Goal: Browse casually

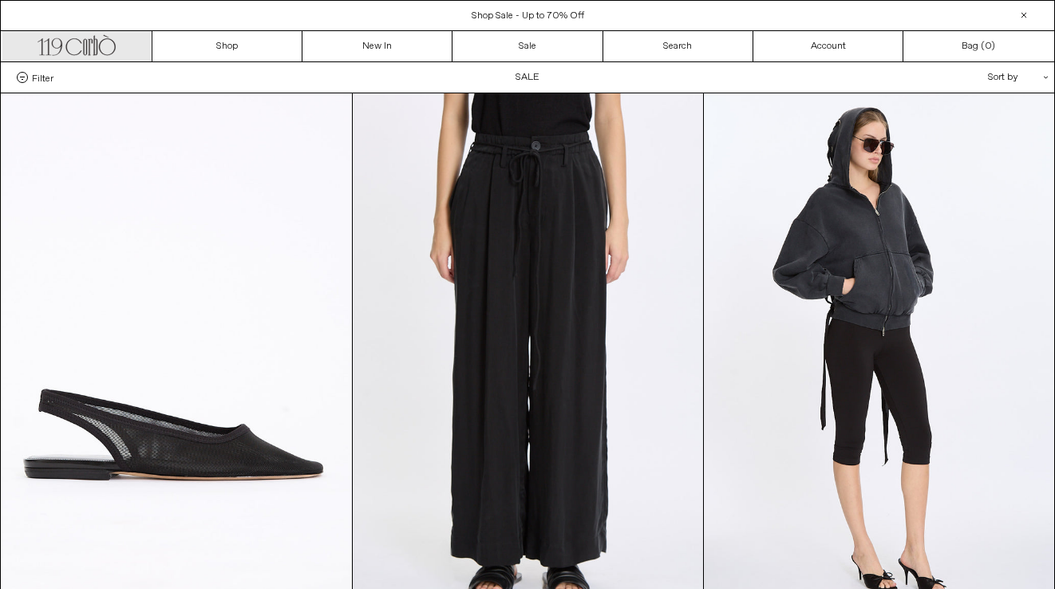
click at [56, 47] on icon ".cls-1, .cls-2 { fill: #231f20; stroke: #231f20; stroke-miterlimit: 10; stroke-…" at bounding box center [77, 43] width 78 height 23
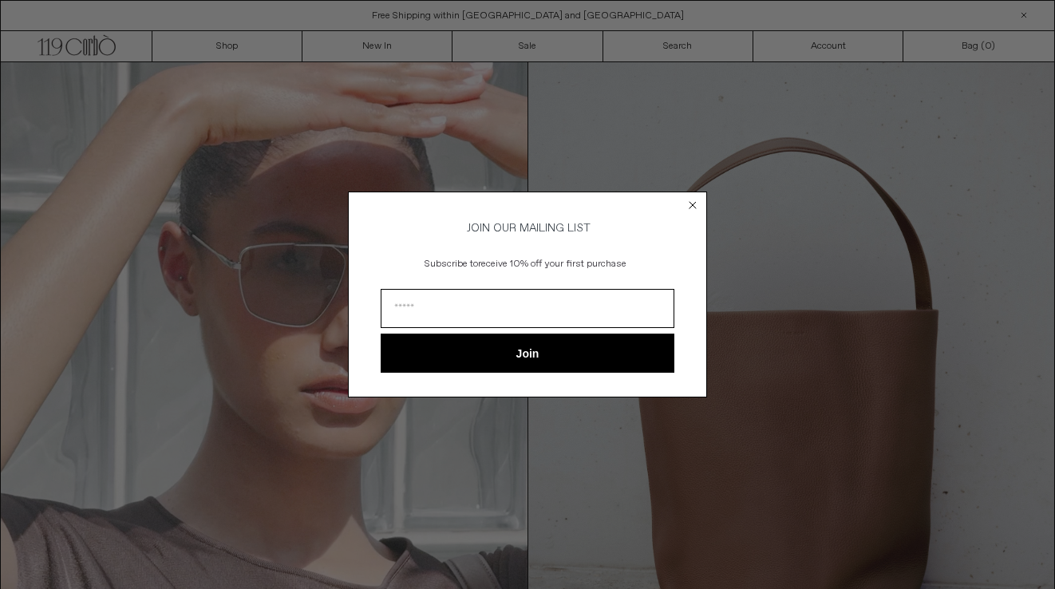
click at [693, 199] on icon "Close dialog" at bounding box center [693, 205] width 16 height 16
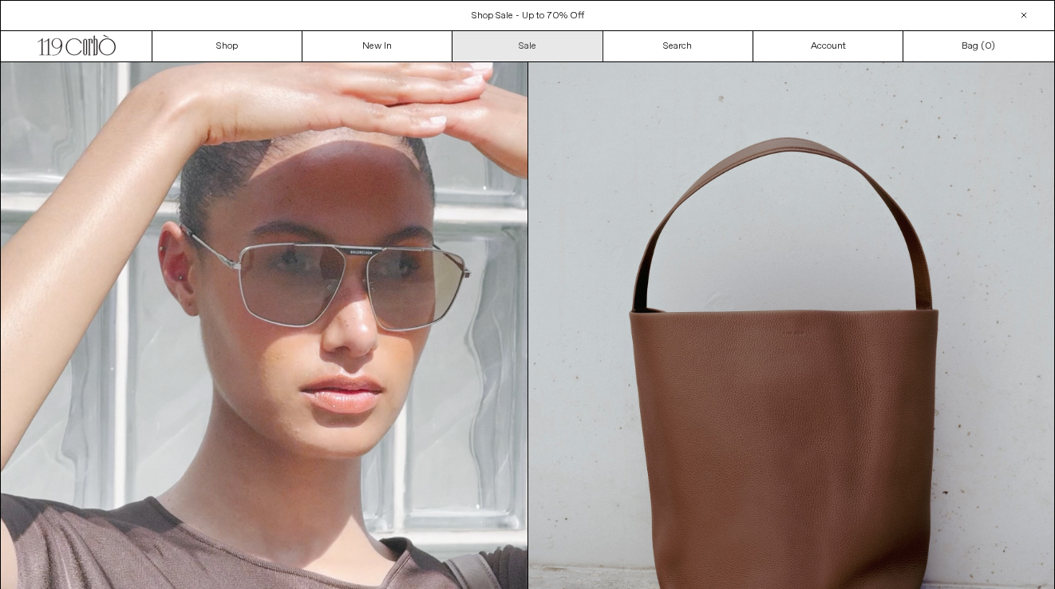
click at [539, 49] on link "Sale" at bounding box center [527, 46] width 150 height 30
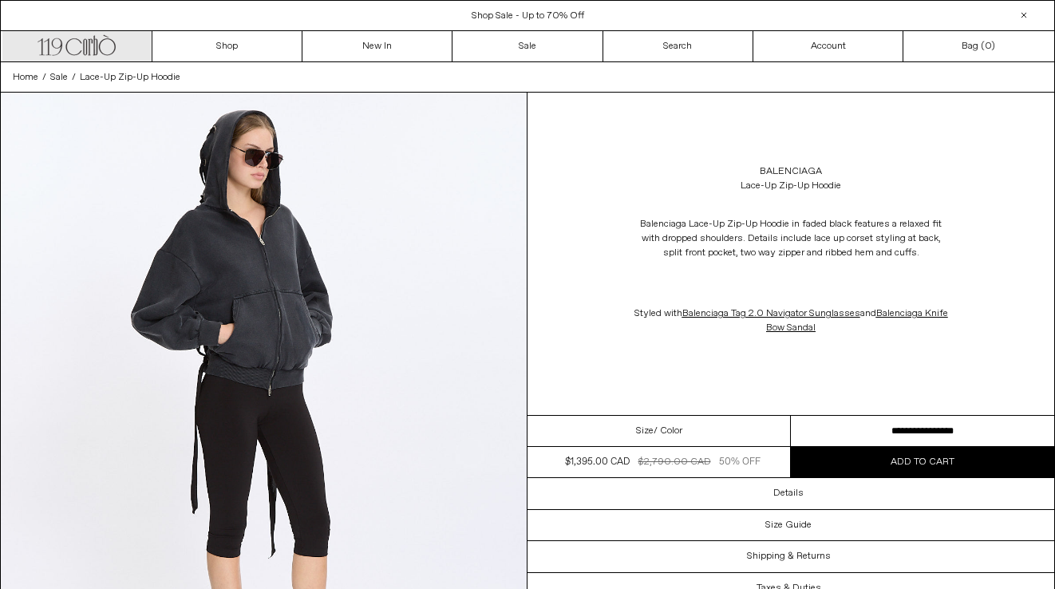
click at [81, 55] on link ".cls-1, .cls-2 { fill: #231f20; stroke: #231f20; stroke-miterlimit: 10; stroke-…" at bounding box center [77, 46] width 150 height 30
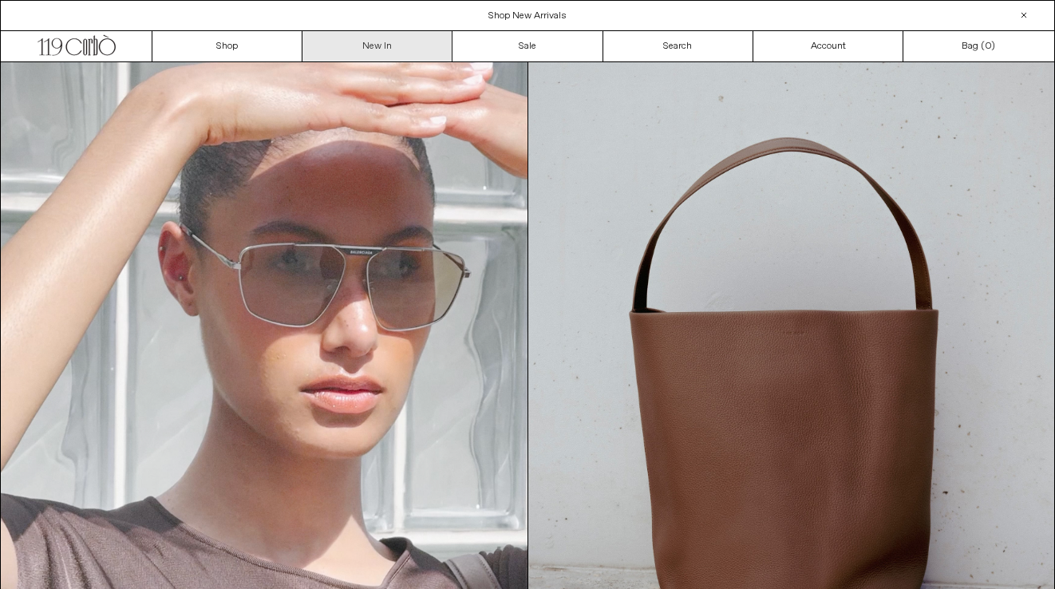
click at [408, 51] on link "New In" at bounding box center [377, 46] width 150 height 30
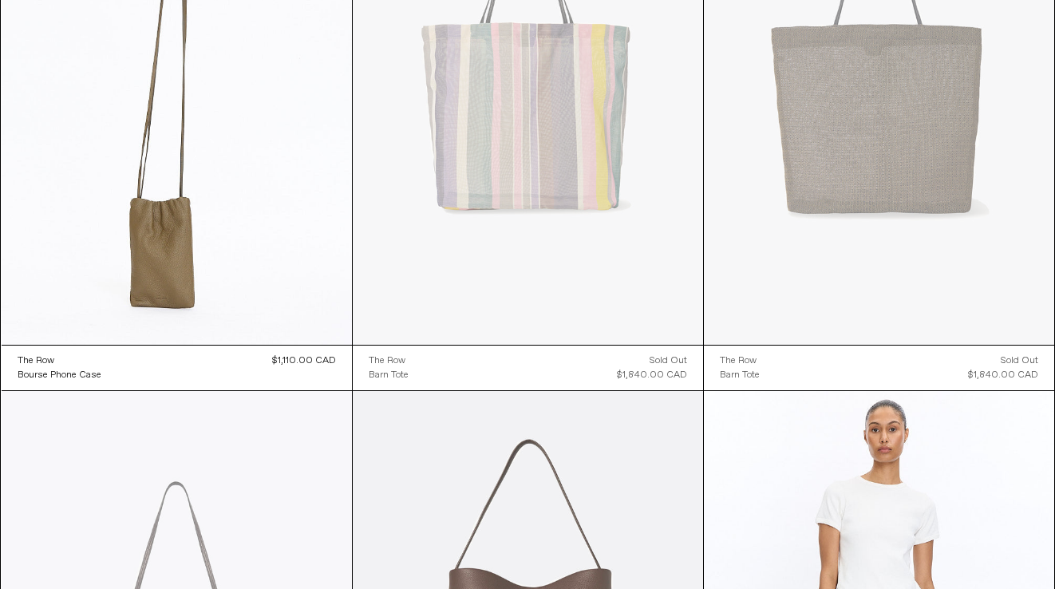
scroll to position [2908, 0]
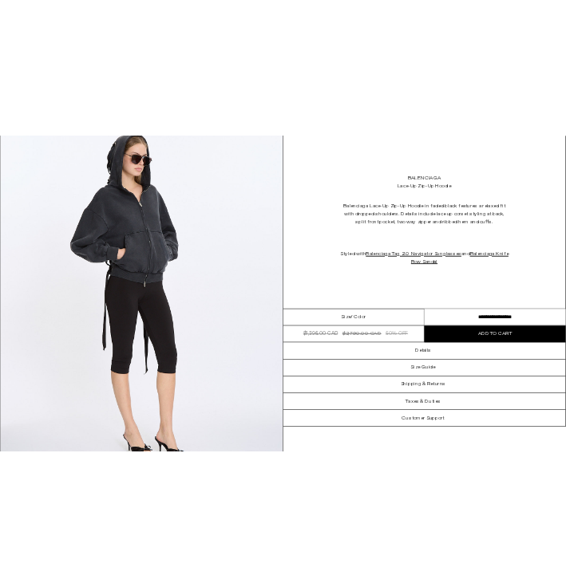
scroll to position [119, 0]
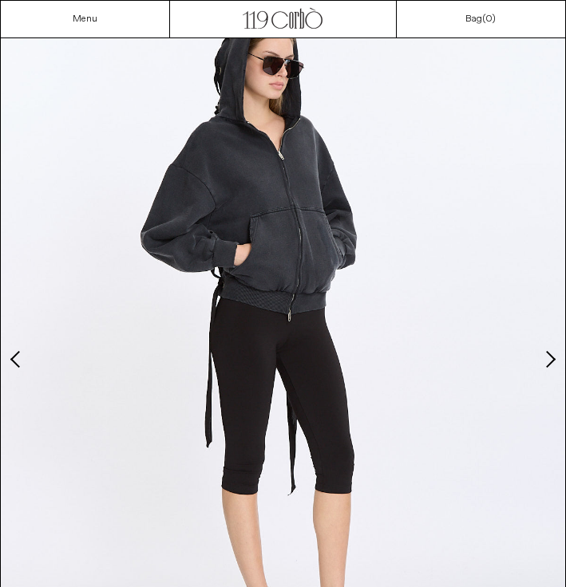
scroll to position [108, 0]
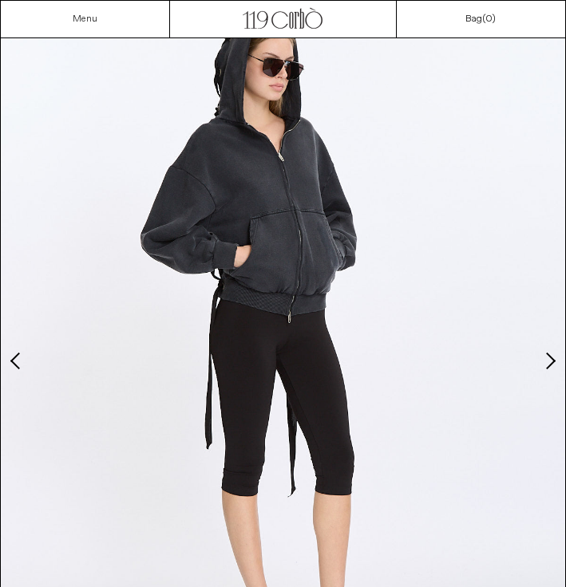
click at [80, 19] on link "Menu" at bounding box center [85, 19] width 25 height 13
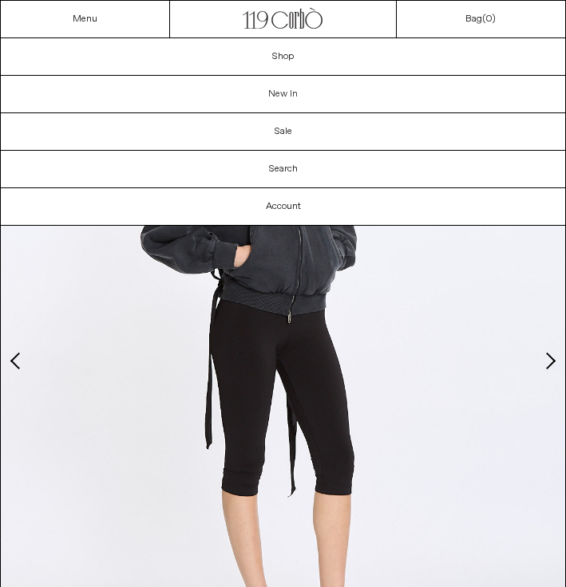
click at [271, 99] on link "New In" at bounding box center [283, 94] width 564 height 37
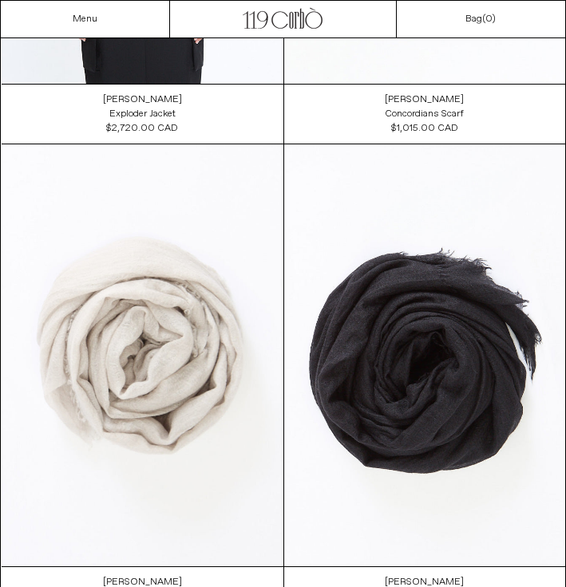
click at [132, 10] on div "Menu" at bounding box center [85, 19] width 169 height 37
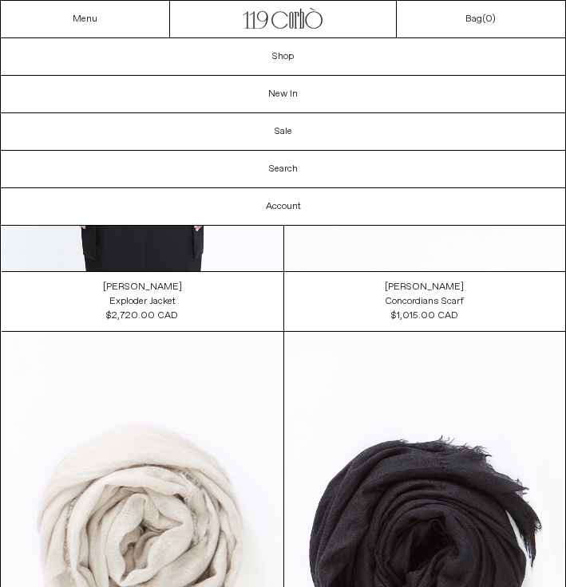
scroll to position [2583, 0]
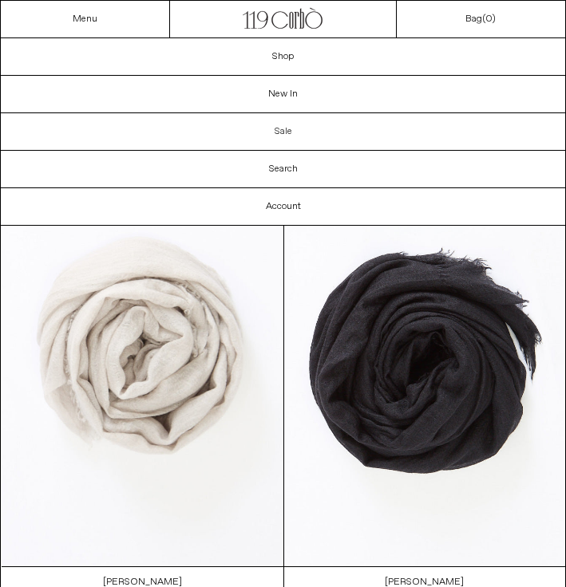
click at [302, 128] on link "Sale" at bounding box center [283, 131] width 564 height 37
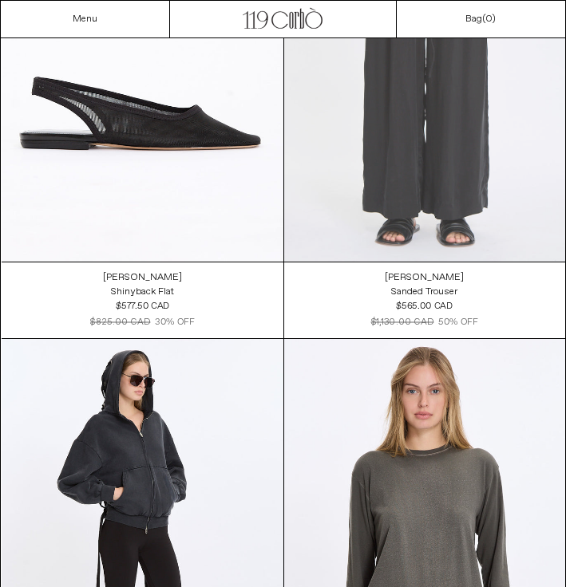
scroll to position [274, 0]
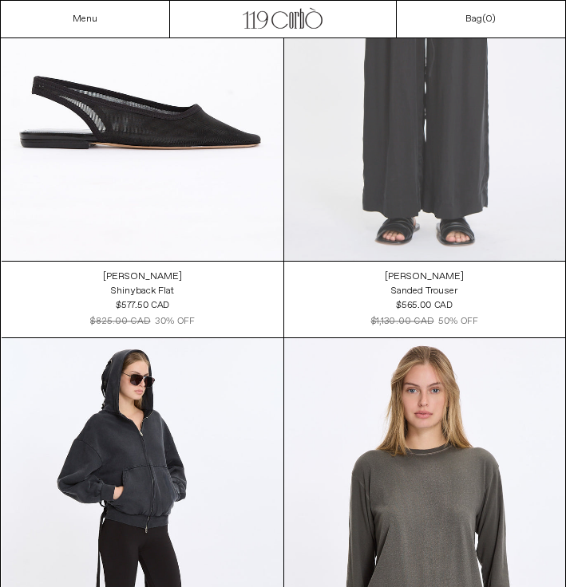
click at [361, 210] on at bounding box center [425, 50] width 282 height 422
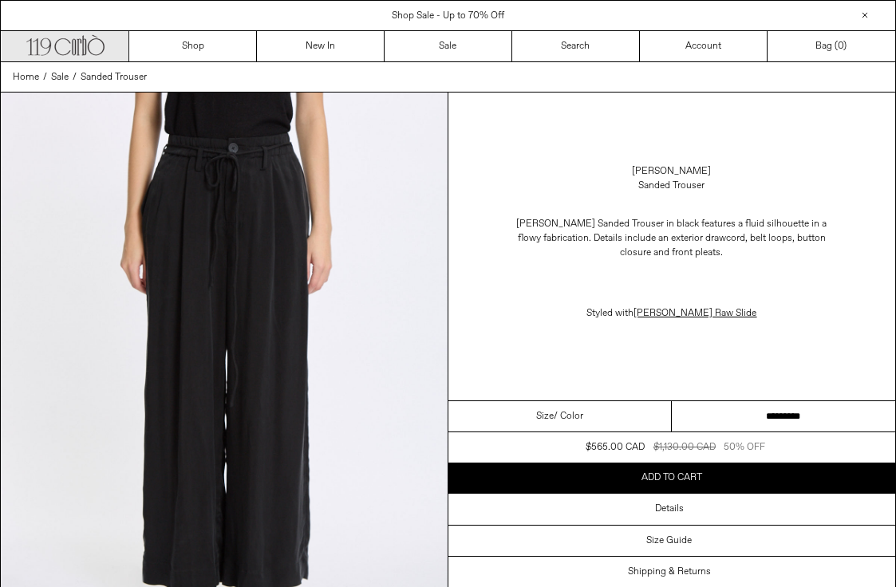
click at [78, 41] on icon at bounding box center [79, 47] width 4 height 16
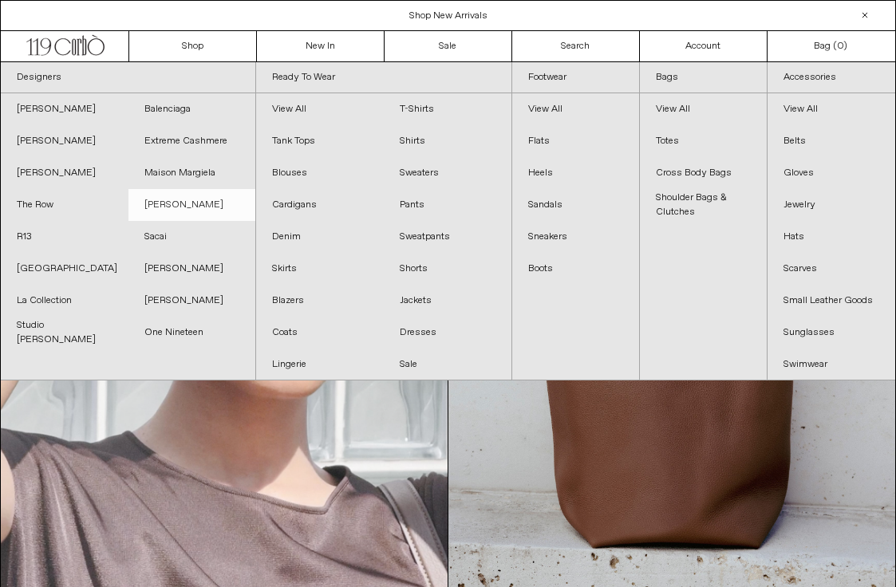
click at [188, 208] on link "[PERSON_NAME]" at bounding box center [192, 205] width 128 height 32
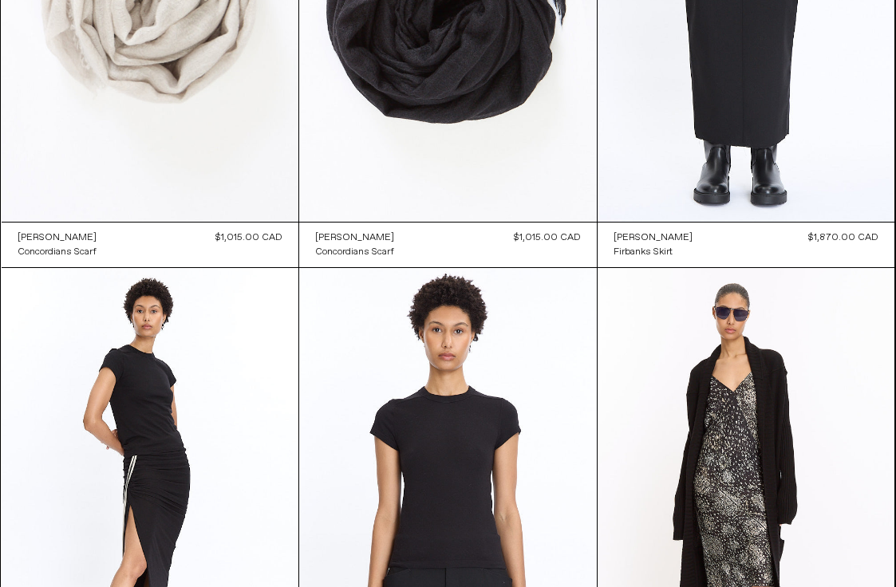
scroll to position [1033, 0]
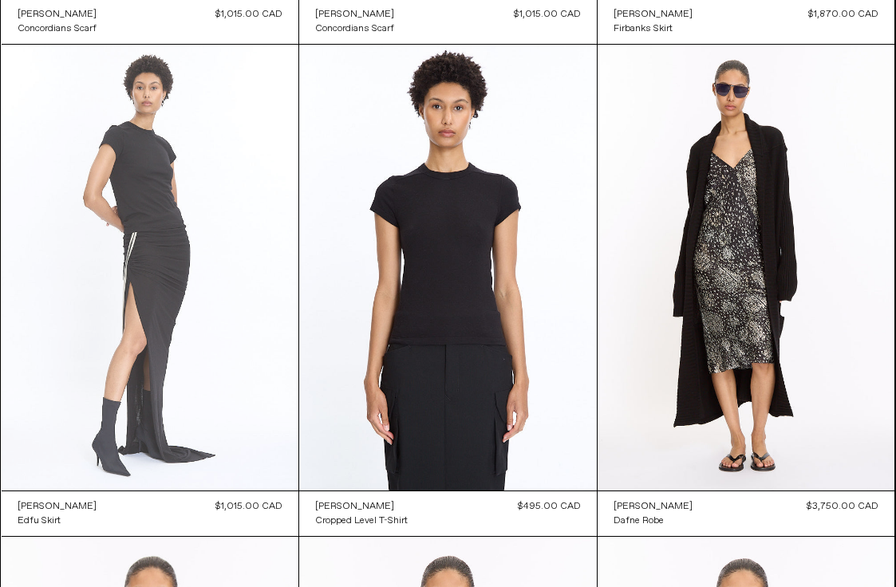
click at [155, 363] on at bounding box center [151, 268] width 298 height 446
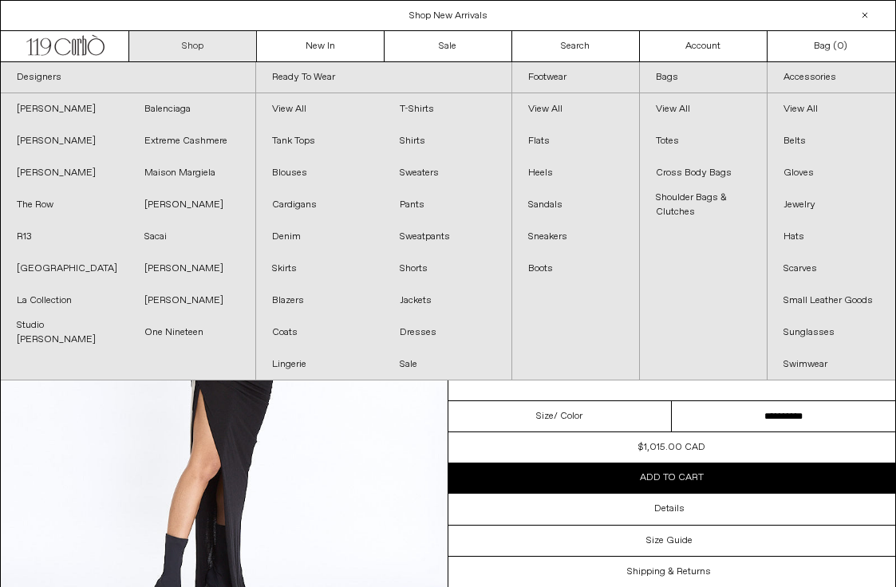
click at [231, 51] on link "Shop" at bounding box center [193, 46] width 128 height 30
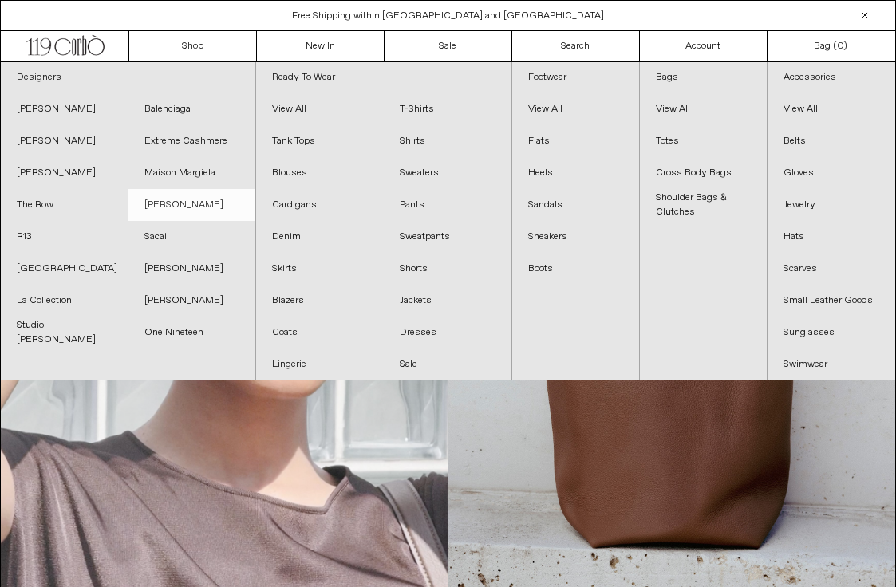
click at [177, 205] on link "[PERSON_NAME]" at bounding box center [192, 205] width 128 height 32
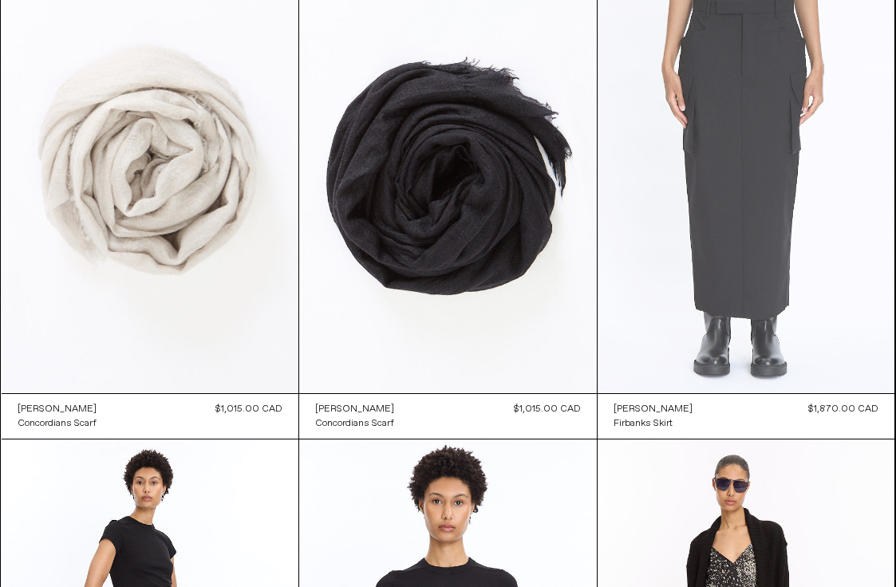
scroll to position [551, 0]
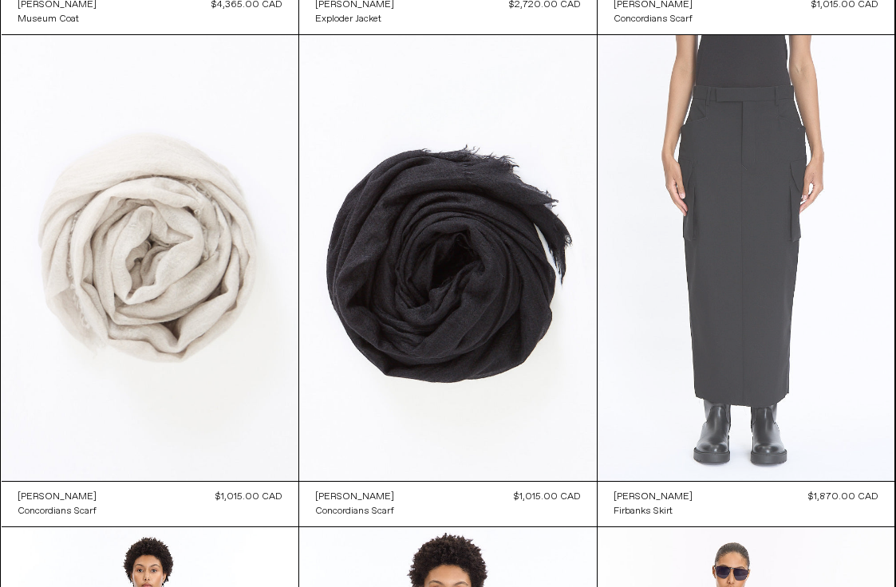
click at [742, 209] on at bounding box center [747, 258] width 298 height 446
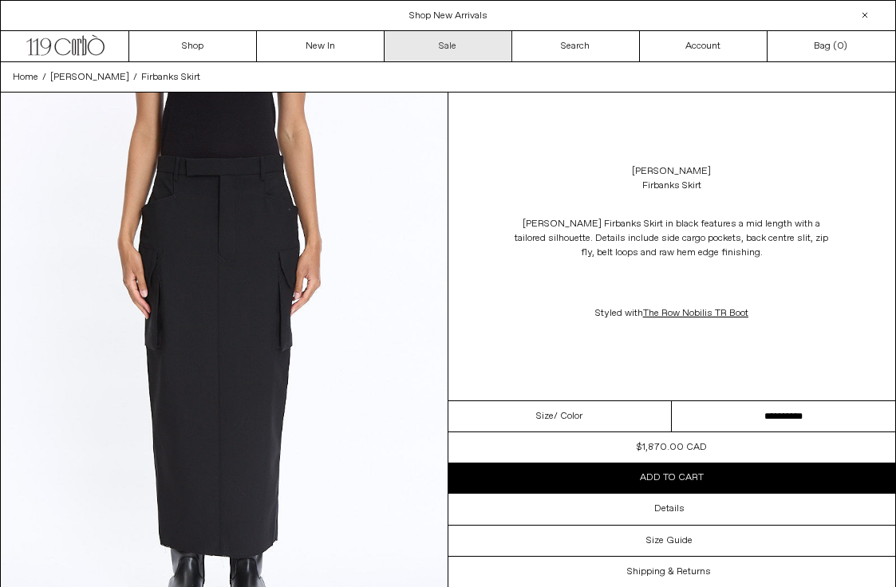
click at [456, 37] on link "Sale" at bounding box center [449, 46] width 128 height 30
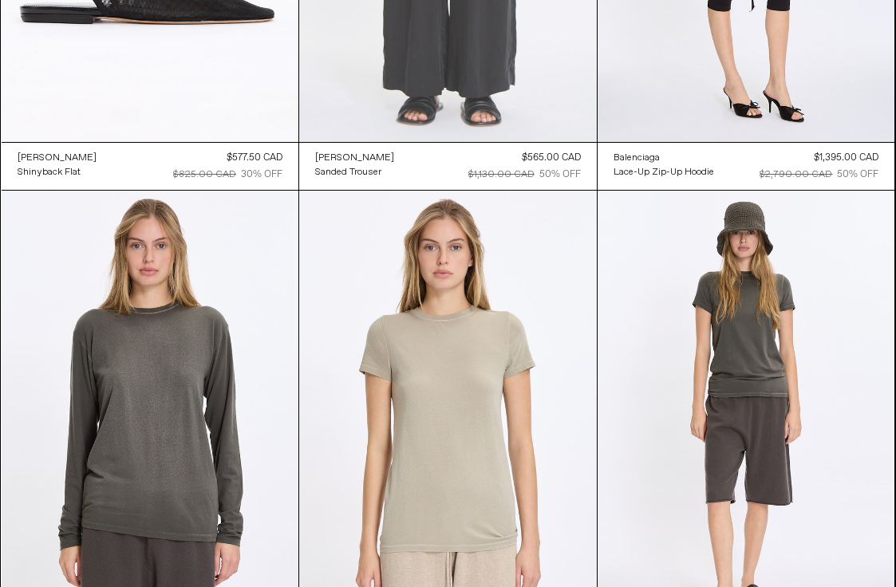
scroll to position [252, 0]
